Goal: Check status: Check status

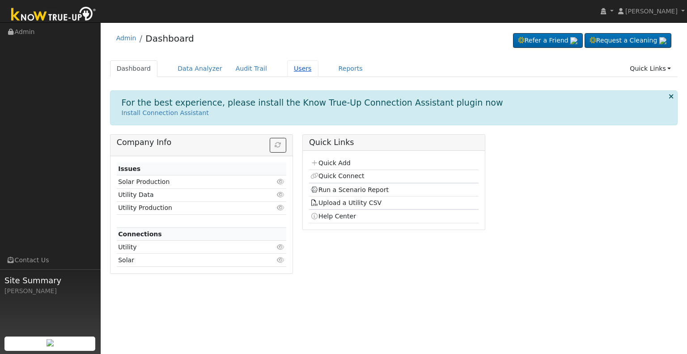
click at [288, 68] on link "Users" at bounding box center [302, 68] width 31 height 17
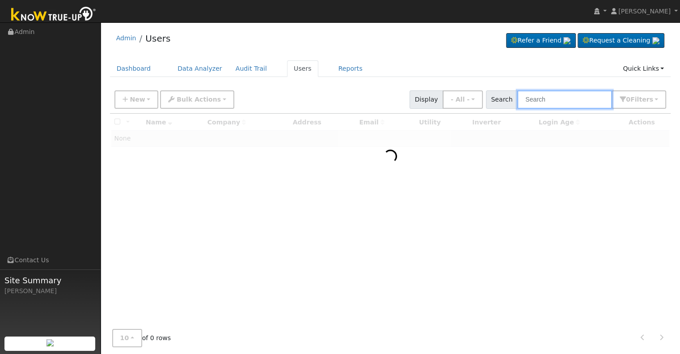
click at [554, 102] on input "text" at bounding box center [564, 99] width 95 height 18
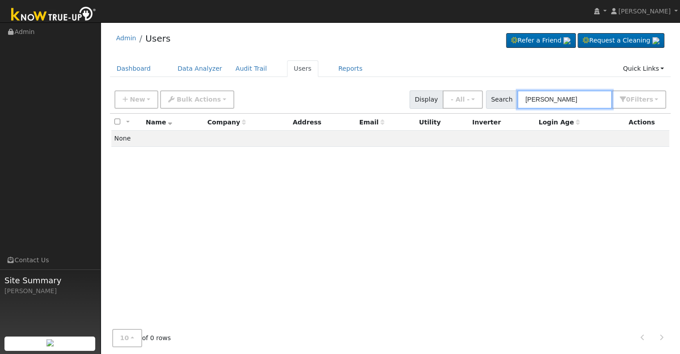
click at [547, 98] on input "daivid dubois" at bounding box center [564, 99] width 95 height 18
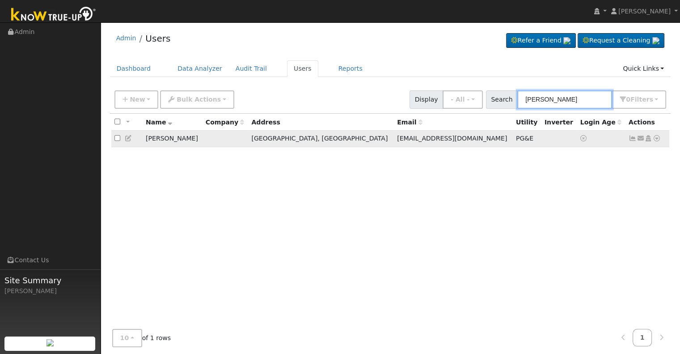
type input "david dubois"
click at [656, 137] on icon at bounding box center [657, 138] width 8 height 6
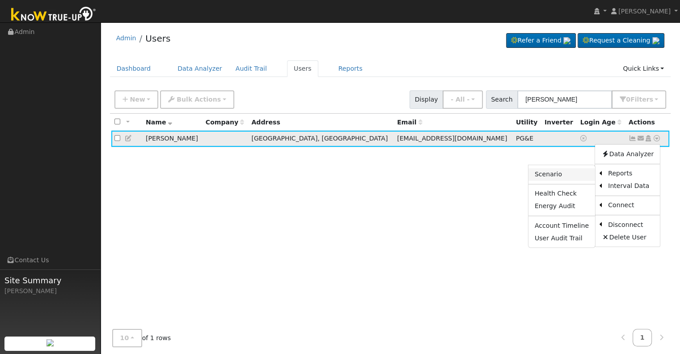
click at [562, 172] on link "Scenario" at bounding box center [562, 174] width 67 height 13
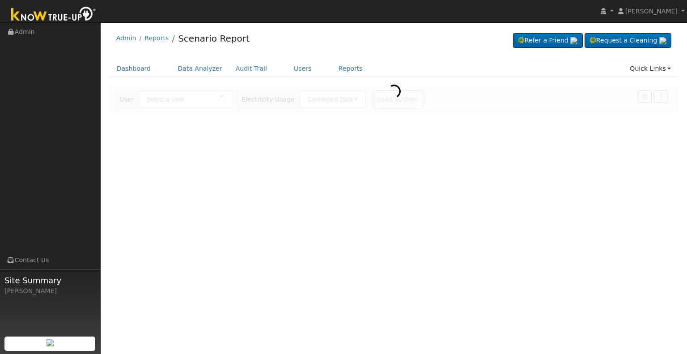
type input "[PERSON_NAME]"
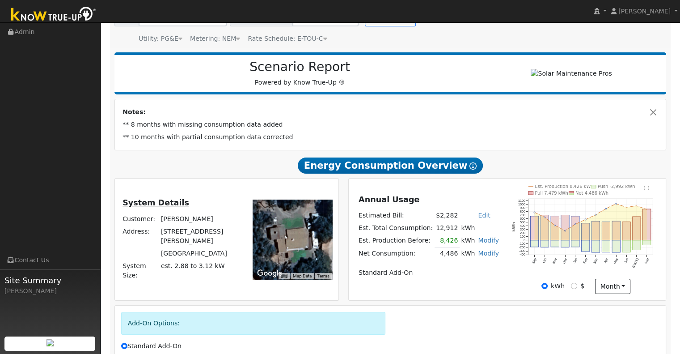
scroll to position [84, 0]
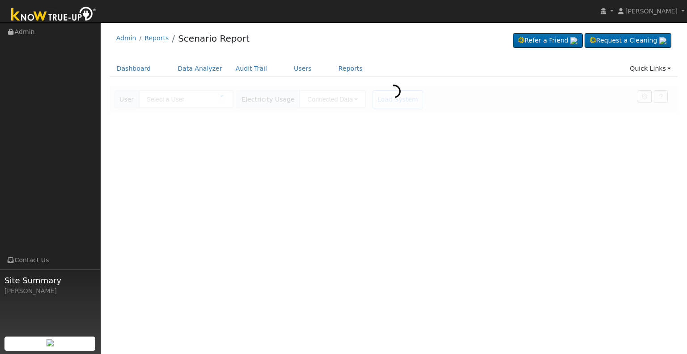
type input "[PERSON_NAME]"
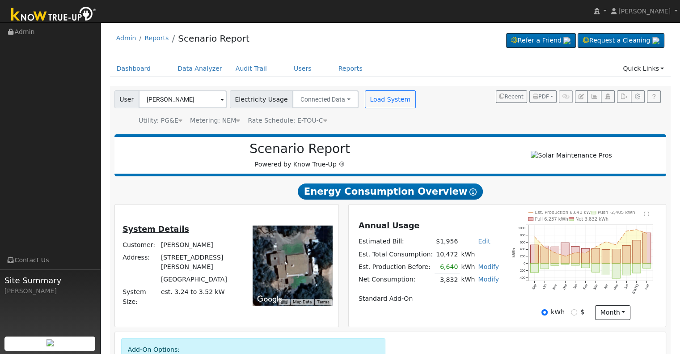
click at [408, 286] on td "Net Consumption:" at bounding box center [395, 279] width 77 height 13
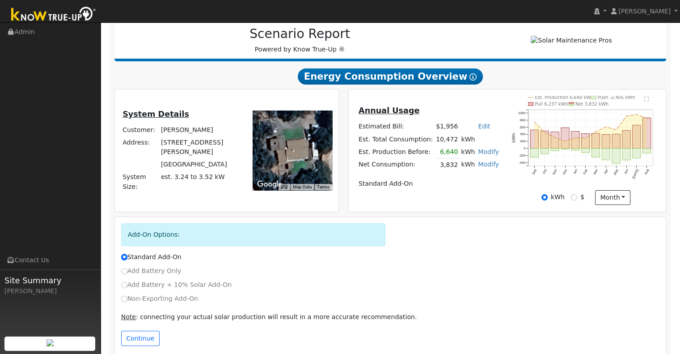
scroll to position [129, 0]
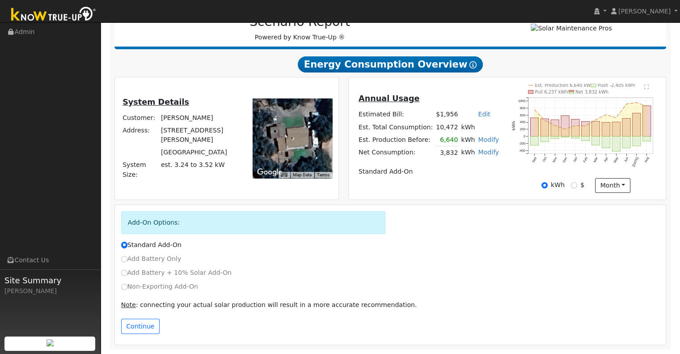
drag, startPoint x: 353, startPoint y: 159, endPoint x: 429, endPoint y: 243, distance: 113.6
click at [429, 243] on div "Standard Add-On" at bounding box center [390, 244] width 548 height 9
click at [644, 126] on rect "onclick=""" at bounding box center [647, 121] width 8 height 31
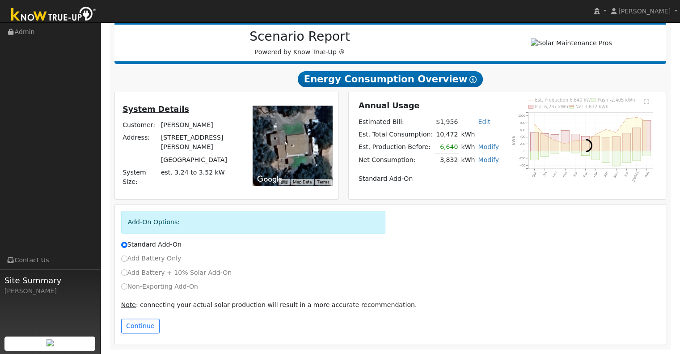
scroll to position [114, 0]
click at [644, 126] on div at bounding box center [586, 145] width 157 height 94
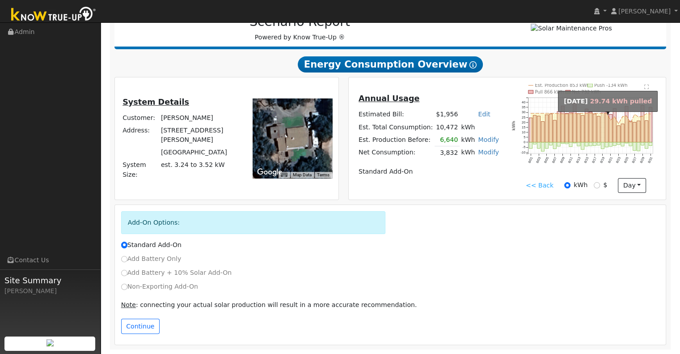
click at [603, 131] on rect "onclick=""" at bounding box center [602, 128] width 3 height 30
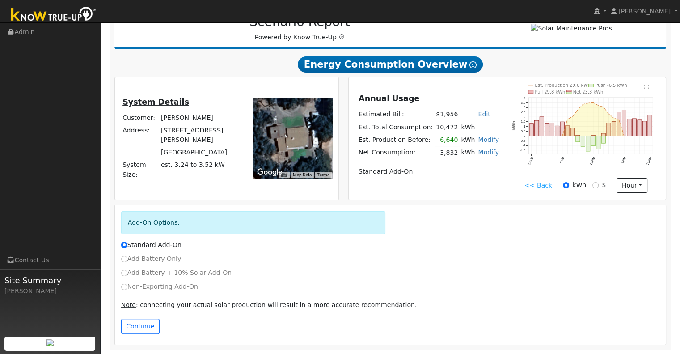
scroll to position [0, 0]
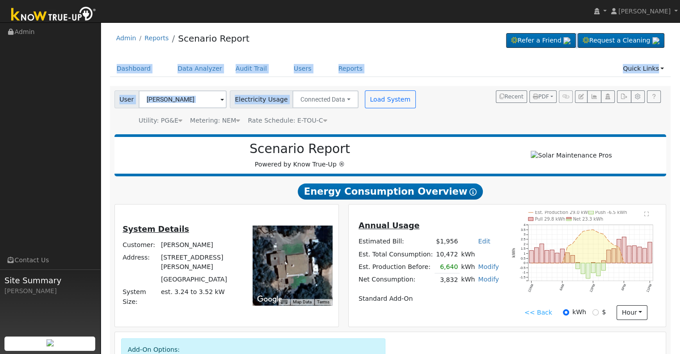
drag, startPoint x: 404, startPoint y: 99, endPoint x: 287, endPoint y: -49, distance: 188.4
click at [287, 0] on html "[PERSON_NAME] [PERSON_NAME] Profile My Company Help Center Terms Of Service See…" at bounding box center [340, 240] width 680 height 481
